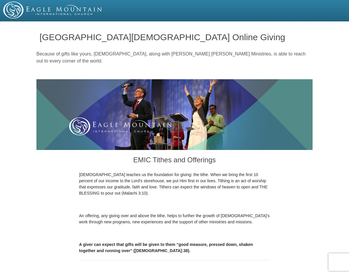
scroll to position [241, 0]
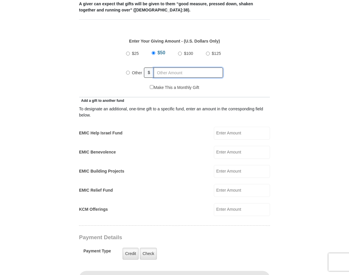
radio input "true"
click at [168, 74] on input "text" at bounding box center [189, 73] width 67 height 10
type input "4"
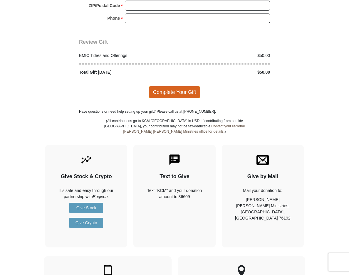
scroll to position [482, 0]
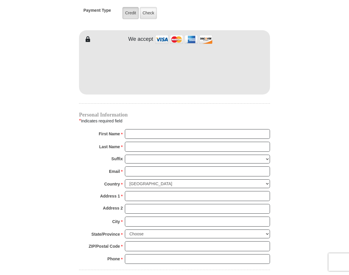
type input "50"
click at [123, 15] on label "Credit" at bounding box center [131, 13] width 16 height 12
click at [0, 0] on input "Credit" at bounding box center [0, 0] width 0 height 0
click at [145, 133] on input "First Name *" at bounding box center [197, 134] width 145 height 10
type input "Lily"
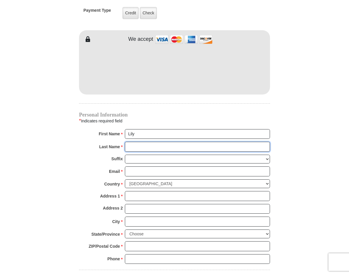
click at [150, 144] on input "Last Name *" at bounding box center [197, 147] width 145 height 10
type input "[PERSON_NAME]"
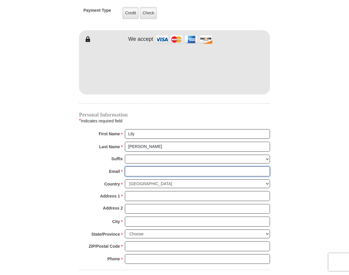
click at [172, 173] on input "Email *" at bounding box center [197, 172] width 145 height 10
type input "[EMAIL_ADDRESS][DOMAIN_NAME]"
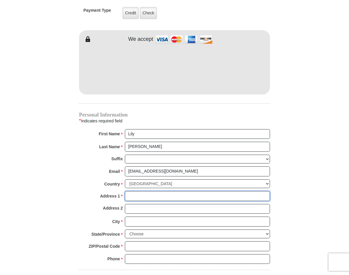
click at [172, 197] on input "Address 1 *" at bounding box center [197, 196] width 145 height 10
type input "[STREET_ADDRESS]"
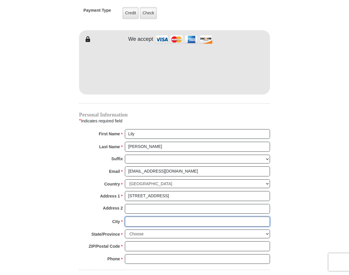
click at [169, 223] on input "City *" at bounding box center [197, 222] width 145 height 10
type input "grand prairie"
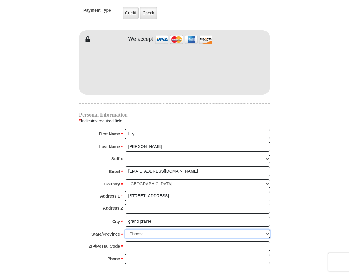
drag, startPoint x: 158, startPoint y: 232, endPoint x: 164, endPoint y: 231, distance: 5.4
click at [158, 231] on select "Choose [US_STATE] [US_STATE] [US_STATE] [US_STATE] [US_STATE] Armed Forces Amer…" at bounding box center [197, 234] width 145 height 9
select select "[GEOGRAPHIC_DATA]"
click at [125, 230] on select "Choose [US_STATE] [US_STATE] [US_STATE] [US_STATE] [US_STATE] Armed Forces Amer…" at bounding box center [197, 234] width 145 height 9
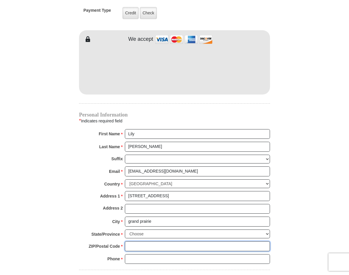
click at [153, 247] on input "ZIP/Postal Code *" at bounding box center [197, 247] width 145 height 10
type input "75052"
click at [176, 260] on input "Phone * *" at bounding box center [197, 259] width 145 height 10
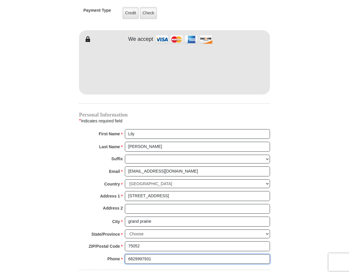
scroll to position [723, 0]
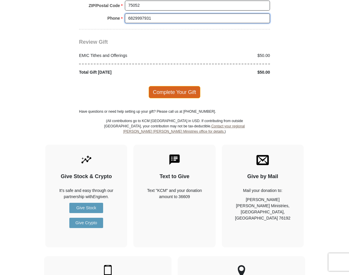
type input "6829997931"
click at [180, 92] on span "Complete Your Gift" at bounding box center [175, 92] width 52 height 12
